Goal: Navigation & Orientation: Go to known website

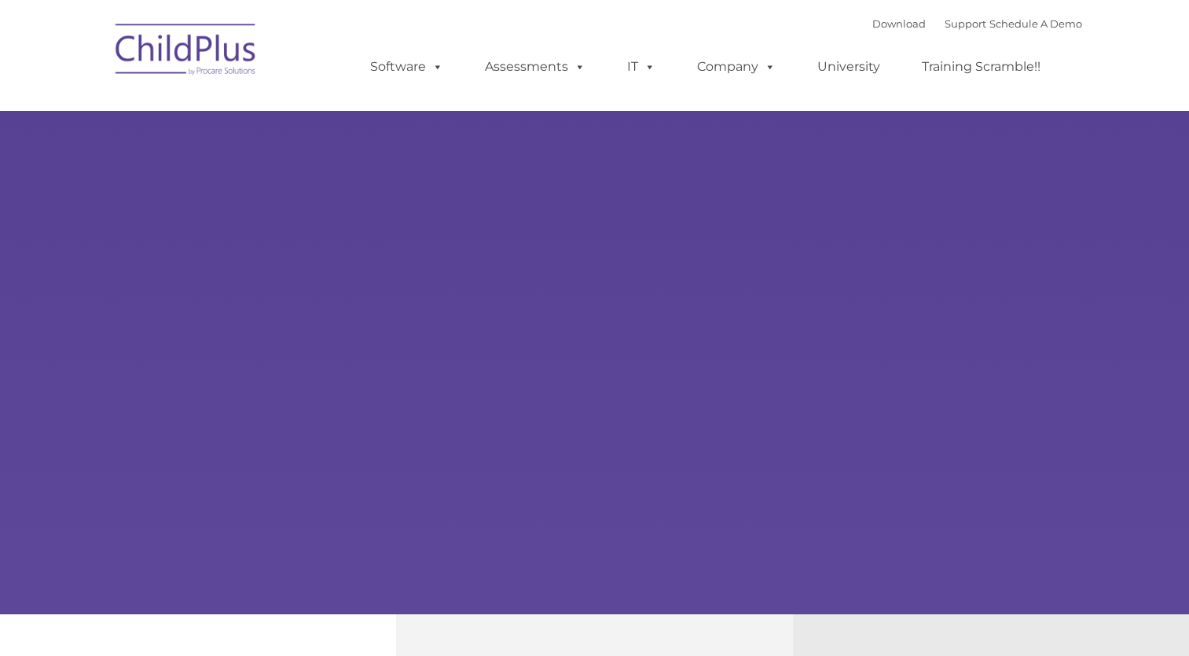
type input ""
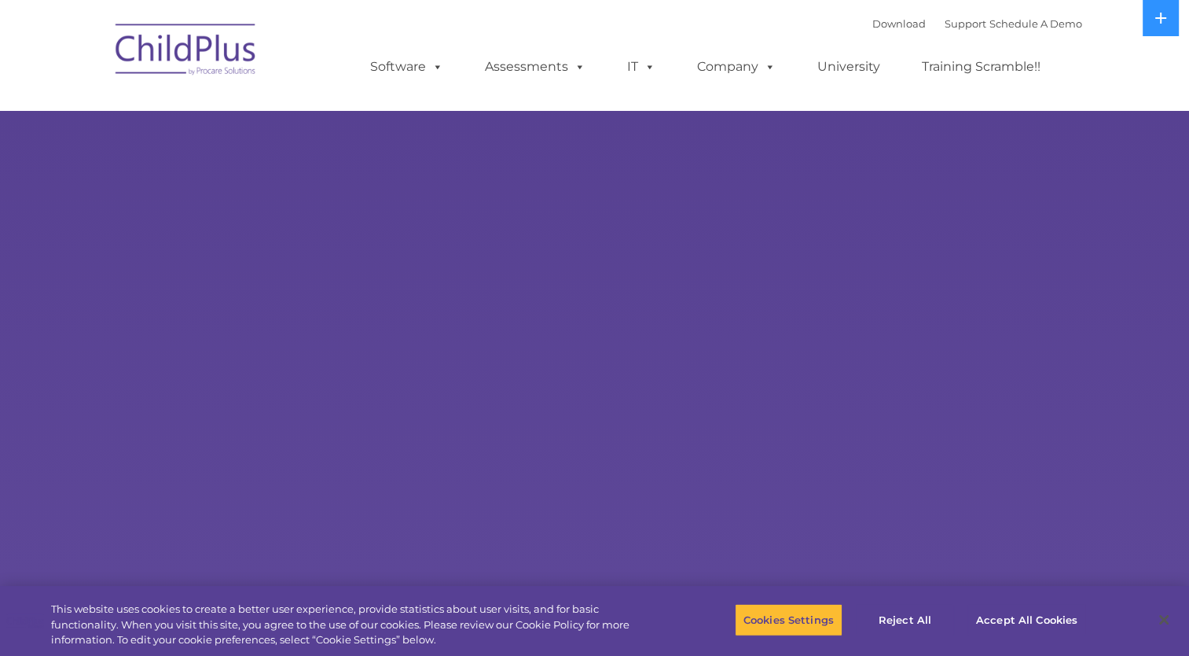
select select "MEDIUM"
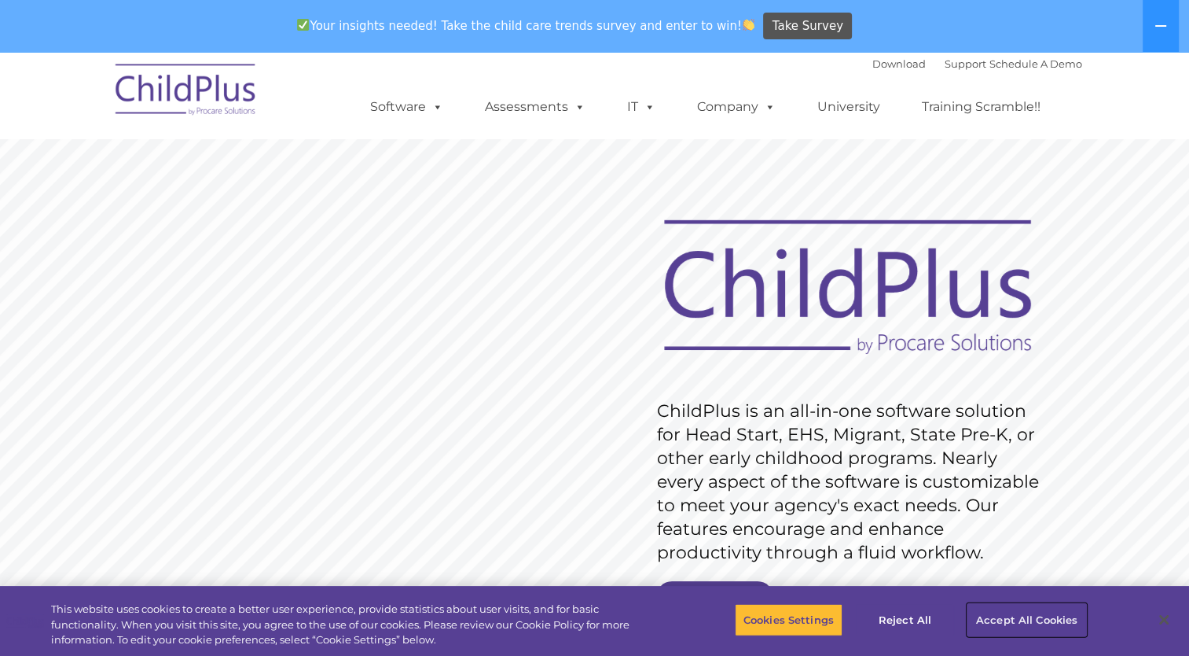
click at [1016, 621] on button "Accept All Cookies" at bounding box center [1027, 619] width 119 height 33
